Goal: Navigation & Orientation: Find specific page/section

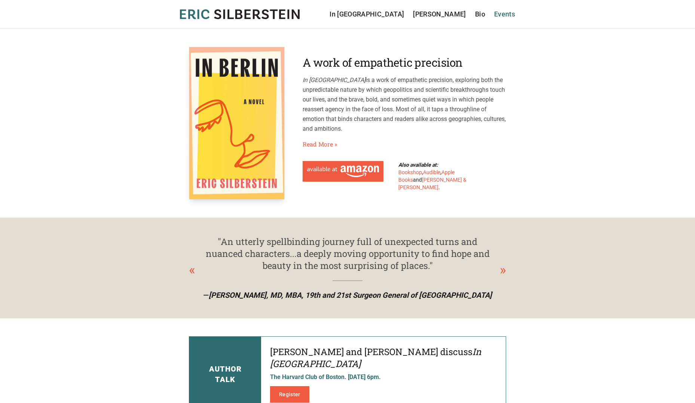
click at [503, 13] on link "Events" at bounding box center [504, 14] width 21 height 10
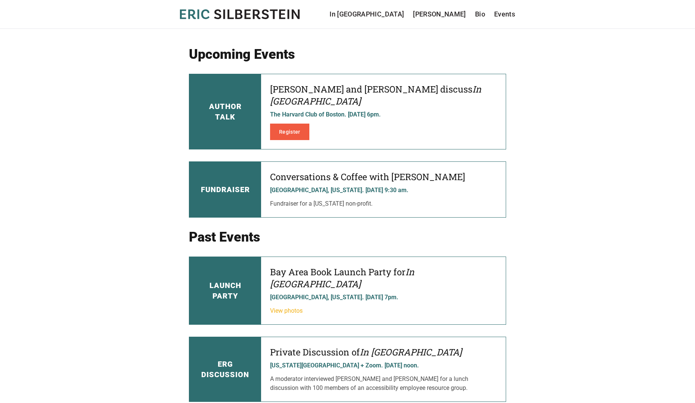
click at [301, 307] on link "View photos" at bounding box center [286, 310] width 33 height 7
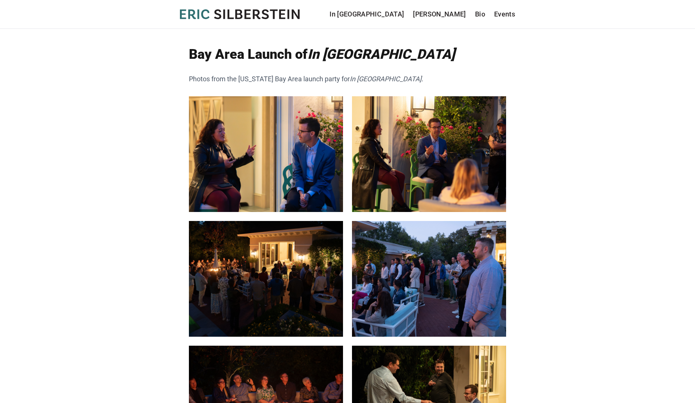
click at [254, 8] on header "Eric Silberstein In Berlin Sergei Kraev Bio Events In Berlin Sergei Kraev Bio E…" at bounding box center [347, 14] width 695 height 29
click at [250, 15] on icon "[PERSON_NAME]" at bounding box center [240, 14] width 120 height 10
